Goal: Information Seeking & Learning: Learn about a topic

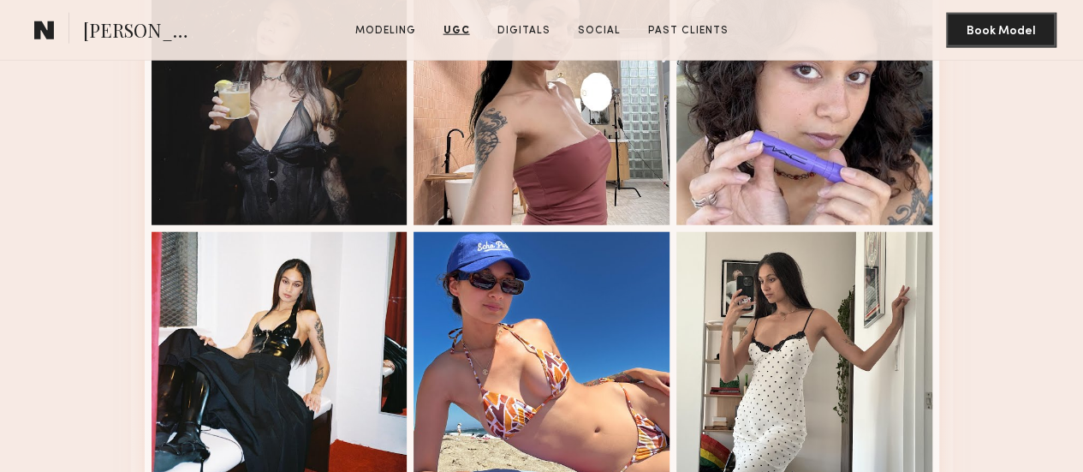
scroll to position [2062, 0]
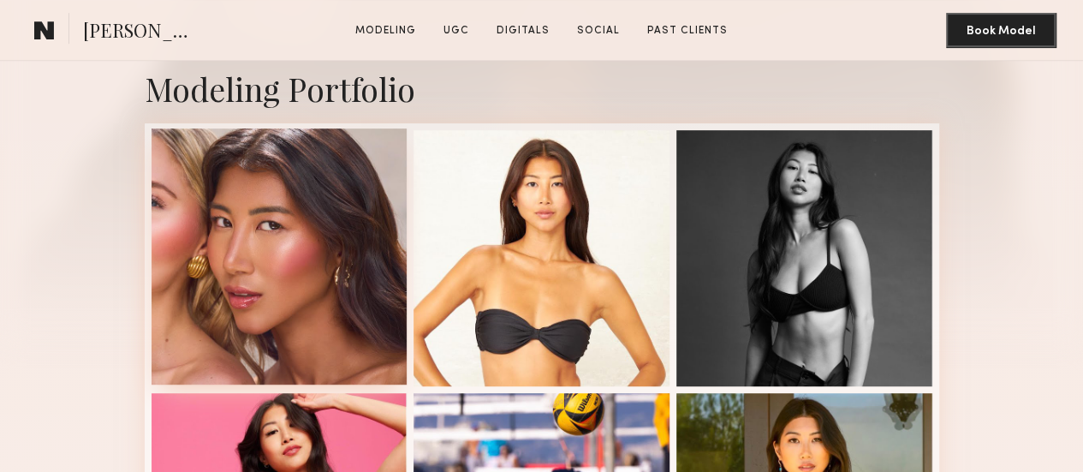
scroll to position [347, 0]
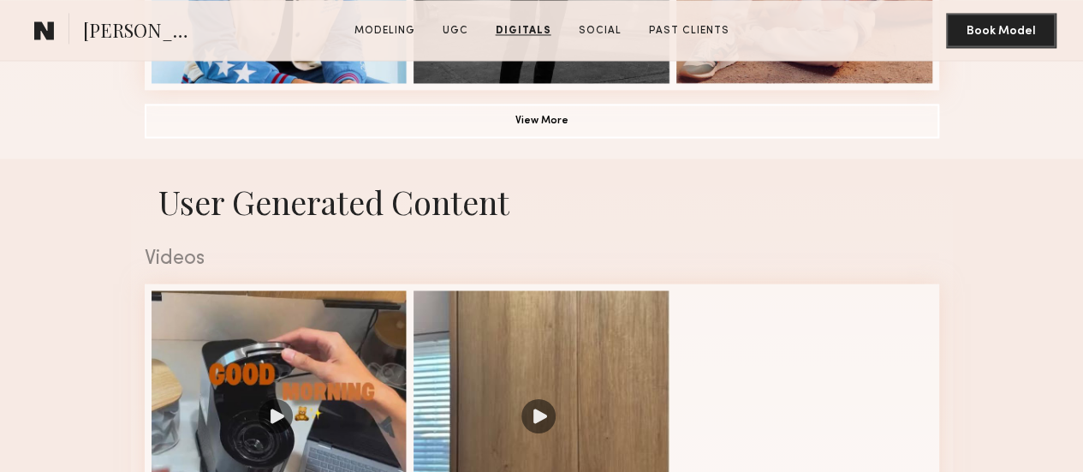
scroll to position [1407, 0]
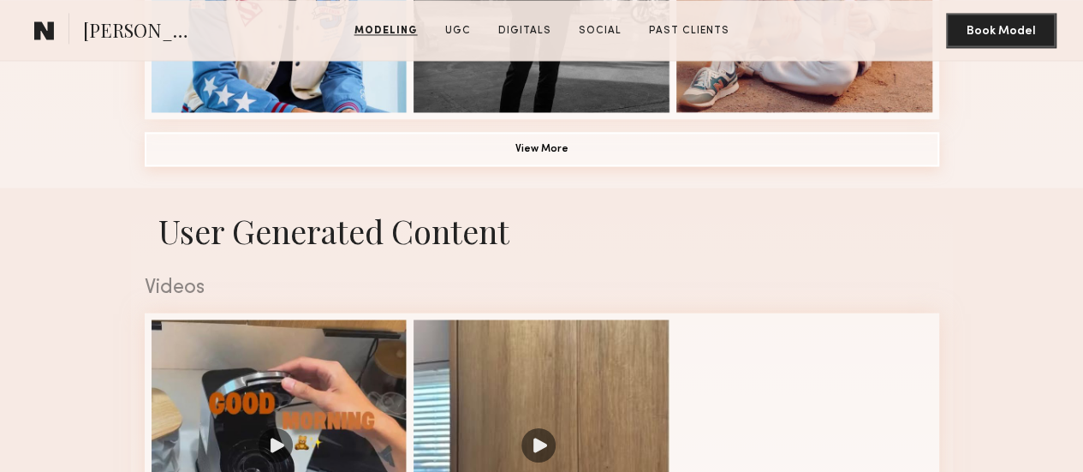
click at [655, 166] on button "View More" at bounding box center [542, 149] width 794 height 34
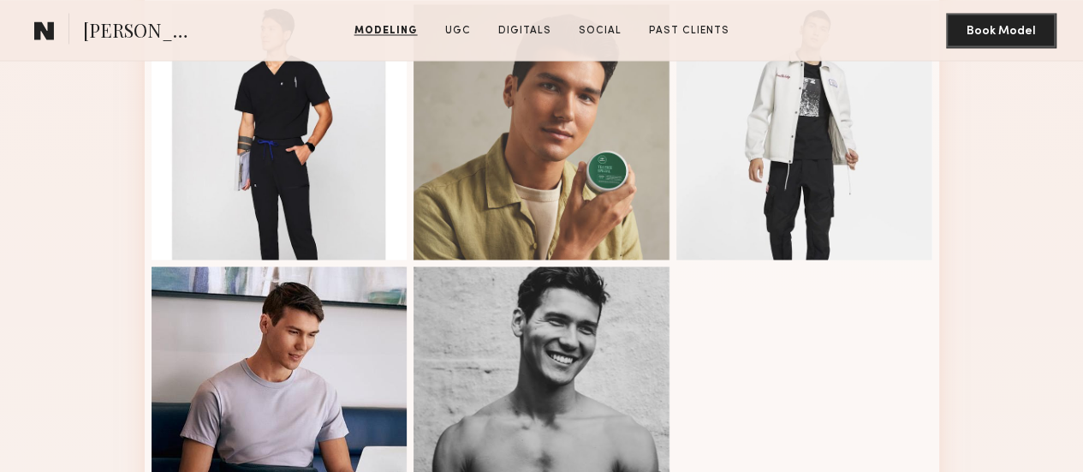
scroll to position [1496, 0]
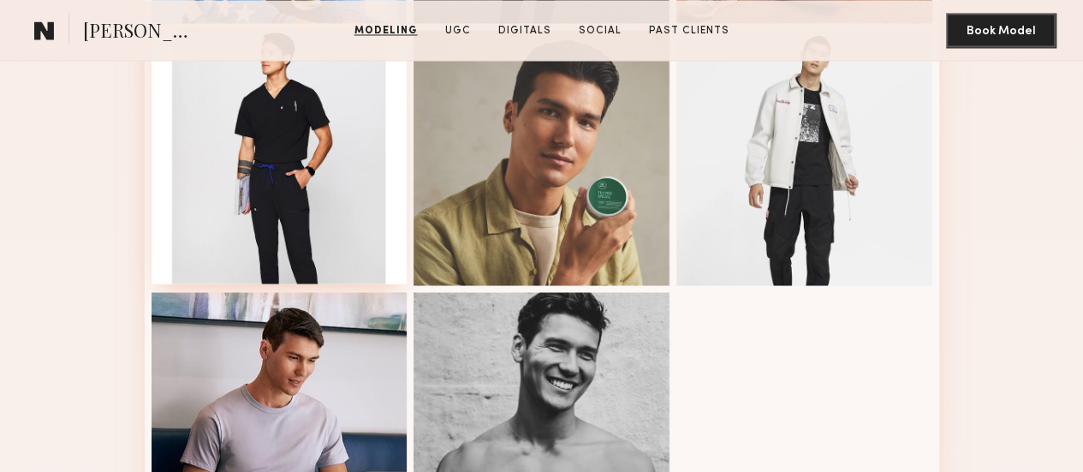
click at [276, 284] on div at bounding box center [280, 156] width 256 height 256
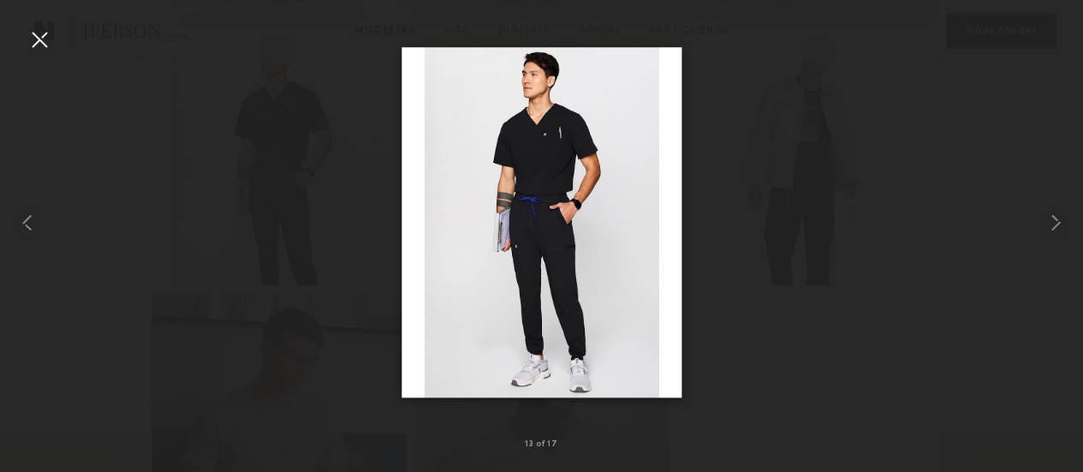
click at [798, 186] on div at bounding box center [541, 222] width 1083 height 390
click at [1080, 14] on nb-gallery-light "13 of 17" at bounding box center [541, 236] width 1083 height 472
click at [1044, 225] on common-icon at bounding box center [1055, 222] width 27 height 27
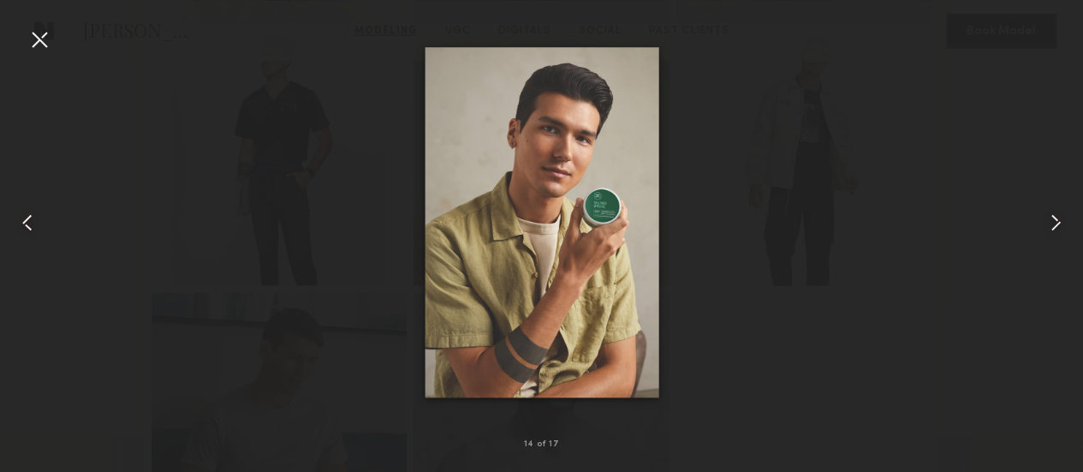
click at [425, 264] on img at bounding box center [542, 222] width 234 height 351
click at [887, 158] on div at bounding box center [541, 222] width 1083 height 390
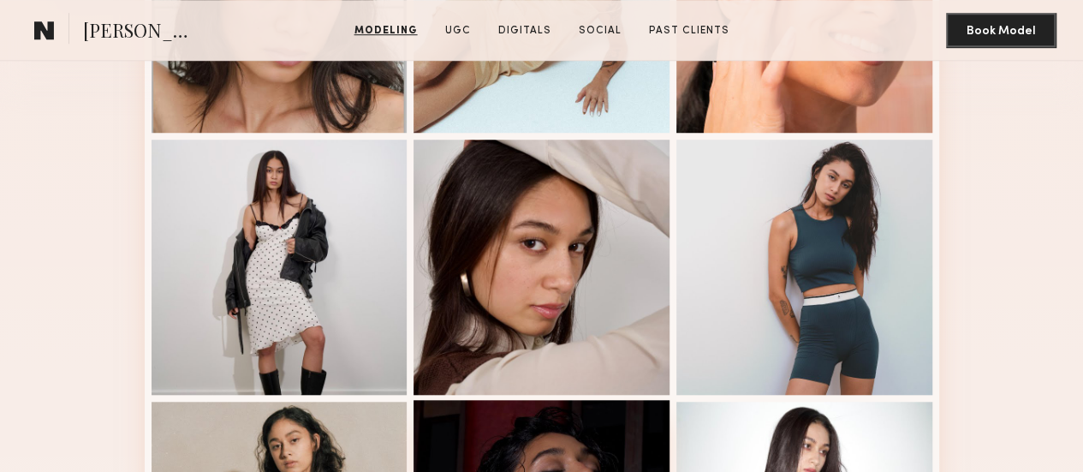
scroll to position [597, 0]
